Goal: Task Accomplishment & Management: Manage account settings

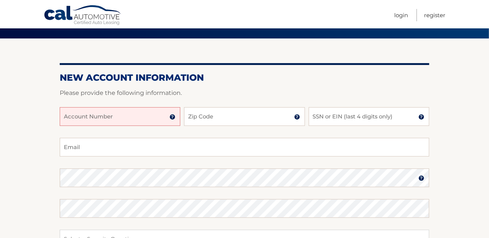
scroll to position [55, 0]
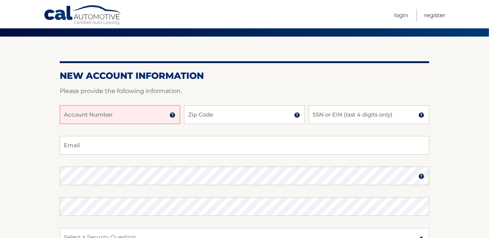
click at [143, 116] on input "Account Number" at bounding box center [120, 114] width 121 height 19
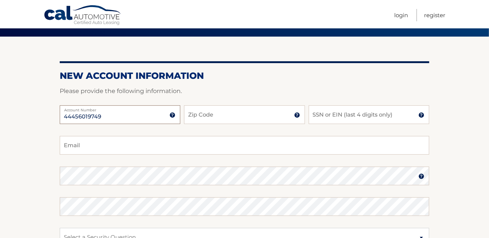
type input "44456019749"
click at [242, 118] on input "Zip Code" at bounding box center [244, 114] width 121 height 19
type input "33437"
click at [347, 116] on input "SSN or EIN (last 4 digits only)" at bounding box center [369, 114] width 121 height 19
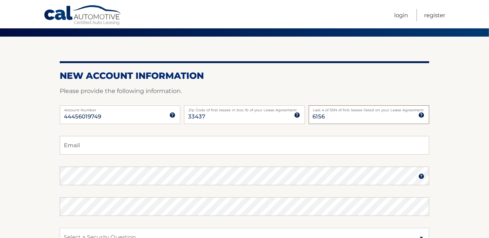
type input "6156"
click at [208, 146] on input "Email" at bounding box center [245, 145] width 370 height 19
type input "jleepond@yahoo.com"
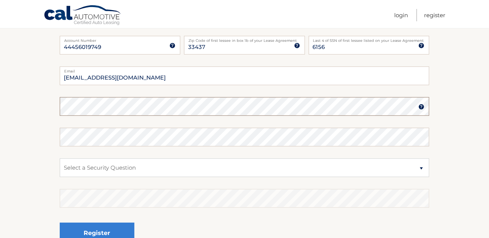
scroll to position [125, 0]
click at [200, 168] on select "Select a Security Question What was the name of your elementary school? What is…" at bounding box center [245, 167] width 370 height 19
select select "2"
click at [60, 158] on select "Select a Security Question What was the name of your elementary school? What is…" at bounding box center [245, 167] width 370 height 19
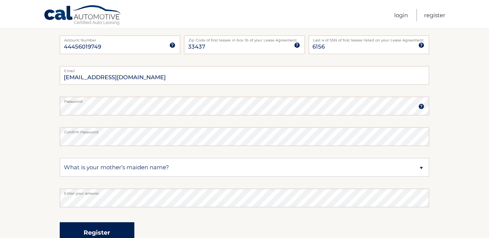
click at [108, 227] on button "Register" at bounding box center [97, 232] width 75 height 21
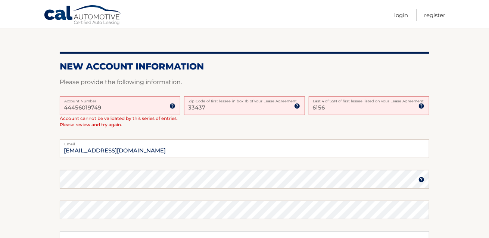
scroll to position [156, 0]
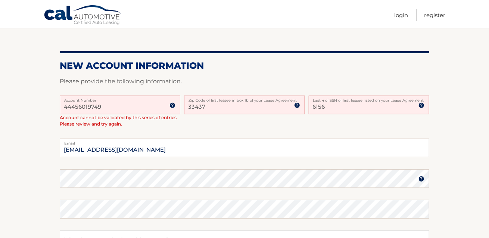
click at [346, 109] on input "6156" at bounding box center [369, 105] width 121 height 19
type input "6186"
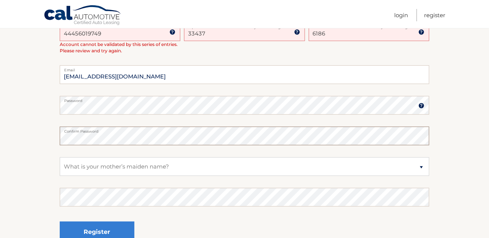
scroll to position [251, 0]
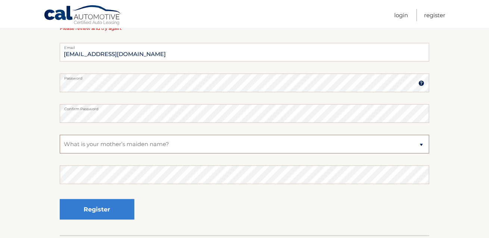
click at [198, 147] on select "Select a Security Question What was the name of your elementary school? What is…" at bounding box center [245, 144] width 370 height 19
click at [60, 135] on select "Select a Security Question What was the name of your elementary school? What is…" at bounding box center [245, 144] width 370 height 19
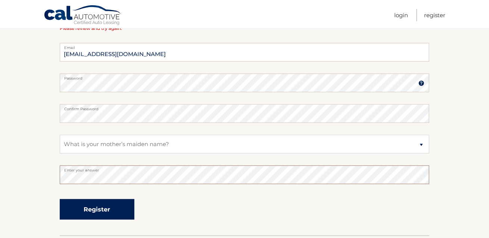
click at [114, 208] on button "Register" at bounding box center [97, 209] width 75 height 21
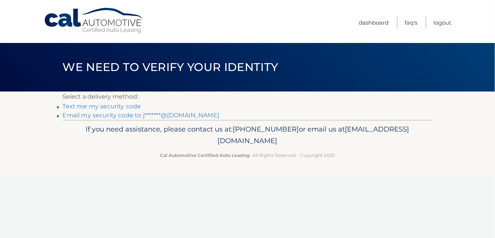
click at [159, 113] on link "Email my security code to j*******@yahoo.com" at bounding box center [141, 115] width 157 height 7
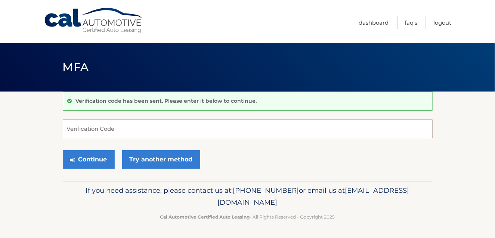
paste input "290545"
type input "290545"
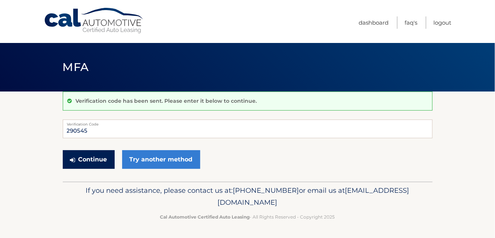
click at [94, 160] on button "Continue" at bounding box center [89, 159] width 52 height 19
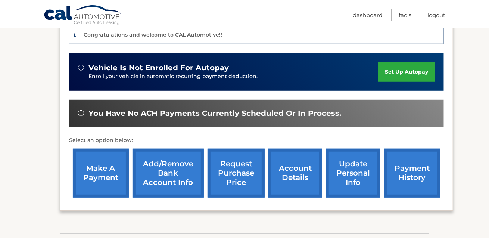
scroll to position [202, 0]
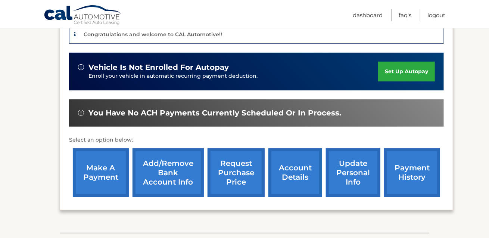
click at [408, 62] on link "set up autopay" at bounding box center [406, 72] width 57 height 20
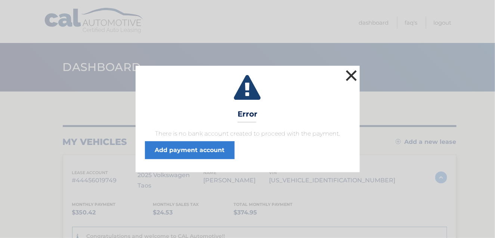
click at [352, 76] on button "×" at bounding box center [351, 75] width 15 height 15
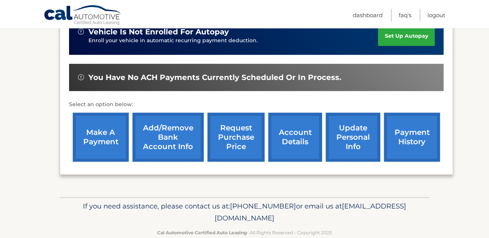
scroll to position [241, 0]
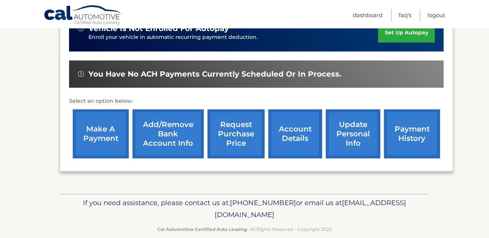
click at [176, 124] on link "Add/Remove bank account info" at bounding box center [168, 133] width 71 height 49
click at [412, 122] on link "payment history" at bounding box center [412, 133] width 56 height 49
click at [415, 128] on link "payment history" at bounding box center [412, 133] width 56 height 49
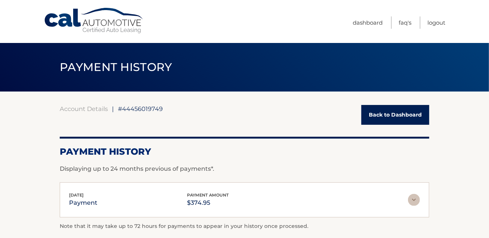
click at [403, 128] on div "Account Details | #44456019749 Back to Dashboard Payment History Displaying up …" at bounding box center [245, 172] width 370 height 135
click at [407, 115] on link "Back to Dashboard" at bounding box center [396, 115] width 68 height 20
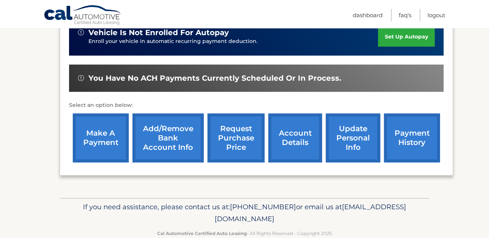
scroll to position [241, 0]
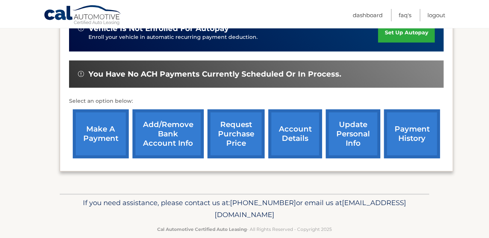
click at [180, 121] on link "Add/Remove bank account info" at bounding box center [168, 133] width 71 height 49
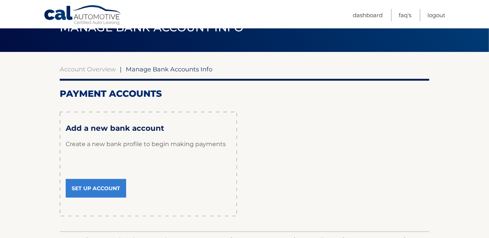
scroll to position [89, 0]
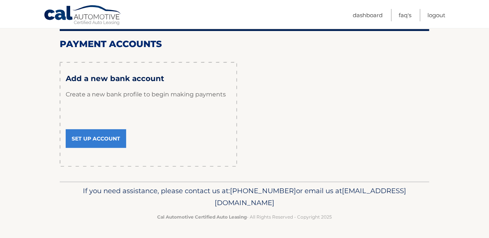
click at [99, 133] on link "Set Up Account" at bounding box center [96, 138] width 61 height 19
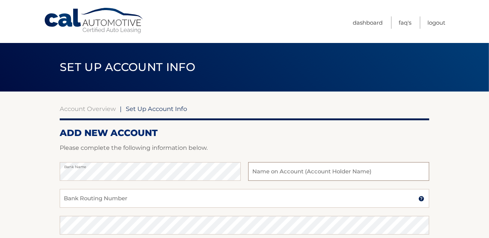
click at [294, 170] on input "text" at bounding box center [338, 171] width 181 height 19
type input "[PERSON_NAME]"
click at [202, 199] on input "Bank Routing Number" at bounding box center [245, 198] width 370 height 19
click at [211, 201] on input "Bank Routing Number" at bounding box center [245, 198] width 370 height 19
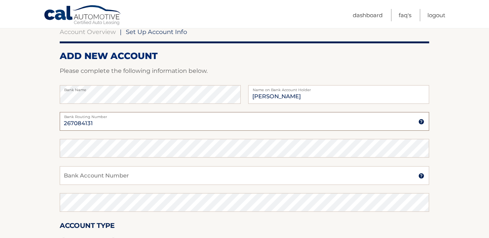
scroll to position [79, 0]
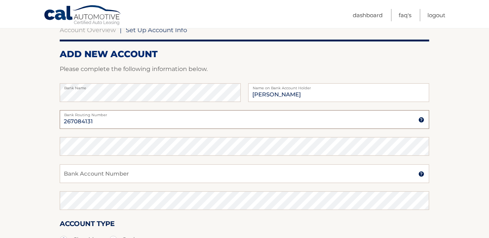
type input "267084131"
click at [215, 176] on input "Bank Account Number" at bounding box center [245, 173] width 370 height 19
type input "974433543"
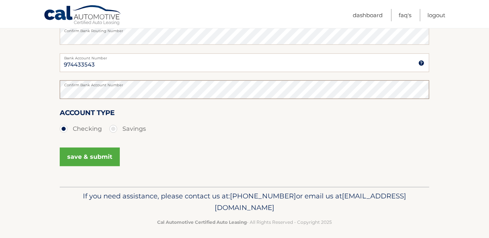
scroll to position [192, 0]
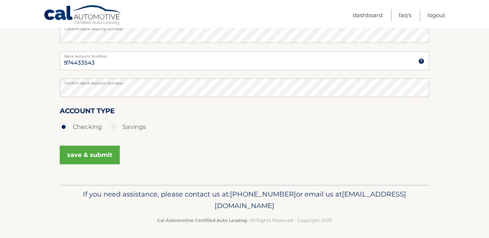
click at [102, 156] on button "save & submit" at bounding box center [90, 155] width 60 height 19
click at [97, 156] on button "save & submit" at bounding box center [90, 155] width 60 height 19
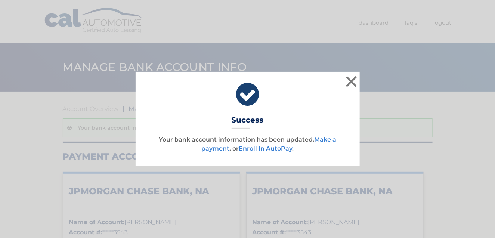
click at [261, 149] on link "Enroll In AutoPay" at bounding box center [265, 148] width 53 height 7
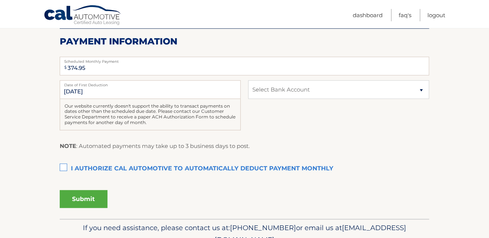
scroll to position [154, 0]
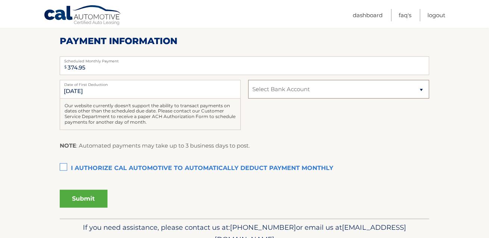
click at [411, 87] on select "Select Bank Account Checking JPMORGAN CHASE BANK, NA *****3543 Checking JPMORGA…" at bounding box center [338, 89] width 181 height 19
select select "NDI2ODA0MGEtZmU4OS00M2JjLWE1MjQtYTEyYjVlNTExOTJj"
click at [248, 80] on select "Select Bank Account Checking JPMORGAN CHASE BANK, NA *****3543 Checking JPMORGA…" at bounding box center [338, 89] width 181 height 19
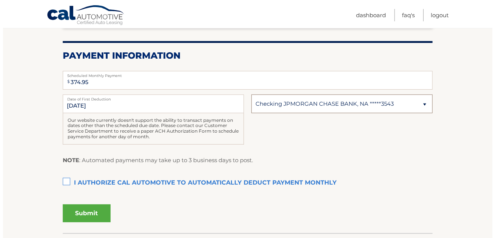
scroll to position [143, 0]
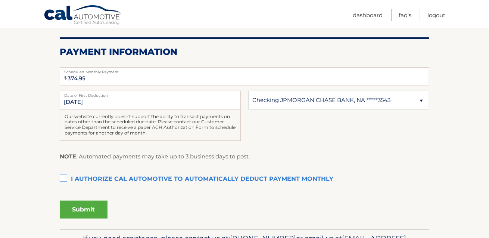
click at [61, 179] on label "I authorize cal automotive to automatically deduct payment monthly This checkbo…" at bounding box center [245, 179] width 370 height 15
click at [0, 0] on input "I authorize cal automotive to automatically deduct payment monthly This checkbo…" at bounding box center [0, 0] width 0 height 0
click at [89, 206] on button "Submit" at bounding box center [84, 210] width 48 height 18
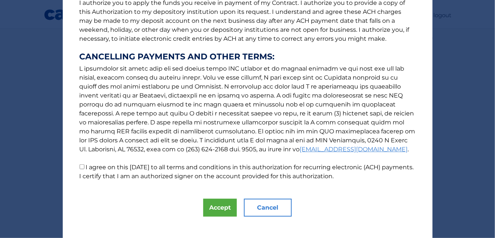
scroll to position [115, 0]
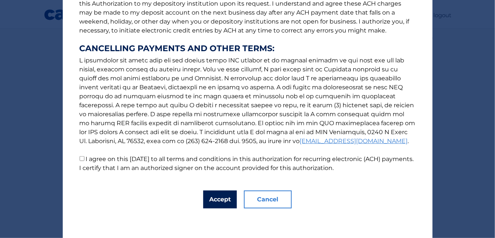
click at [230, 196] on button "Accept" at bounding box center [220, 200] width 34 height 18
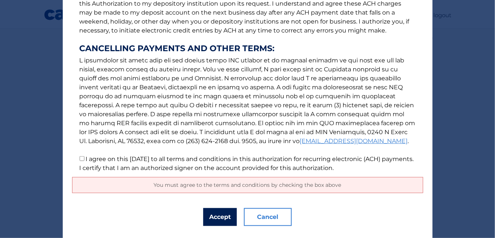
click at [226, 217] on button "Accept" at bounding box center [220, 217] width 34 height 18
click at [215, 214] on button "Accept" at bounding box center [220, 217] width 34 height 18
click at [215, 220] on button "Accept" at bounding box center [220, 217] width 34 height 18
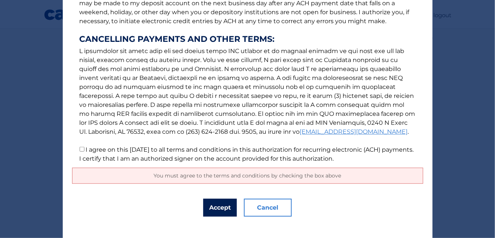
scroll to position [132, 0]
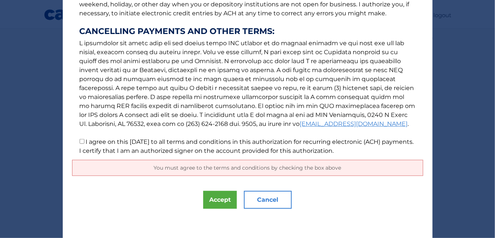
click at [83, 144] on label "I agree on this 10/08/2025 to all terms and conditions in this authorization fo…" at bounding box center [247, 146] width 334 height 16
click at [83, 144] on input "I agree on this 10/08/2025 to all terms and conditions in this authorization fo…" at bounding box center [82, 141] width 5 height 5
checkbox input "true"
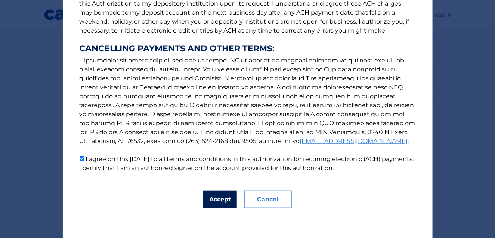
click at [215, 198] on button "Accept" at bounding box center [220, 200] width 34 height 18
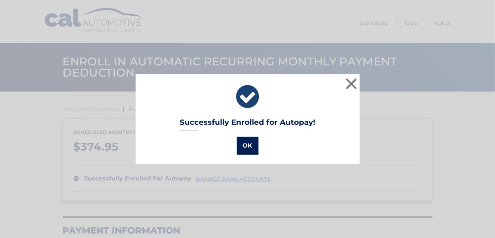
click at [252, 152] on button "OK" at bounding box center [248, 146] width 22 height 18
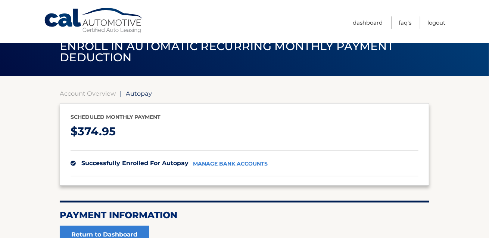
scroll to position [95, 0]
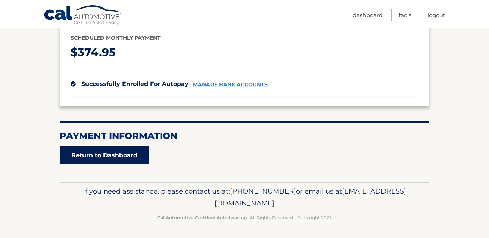
click at [126, 152] on link "Return to Dashboard" at bounding box center [105, 155] width 90 height 18
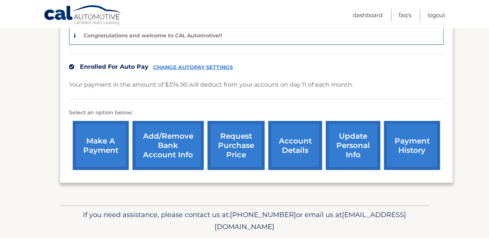
scroll to position [201, 0]
